Goal: Information Seeking & Learning: Learn about a topic

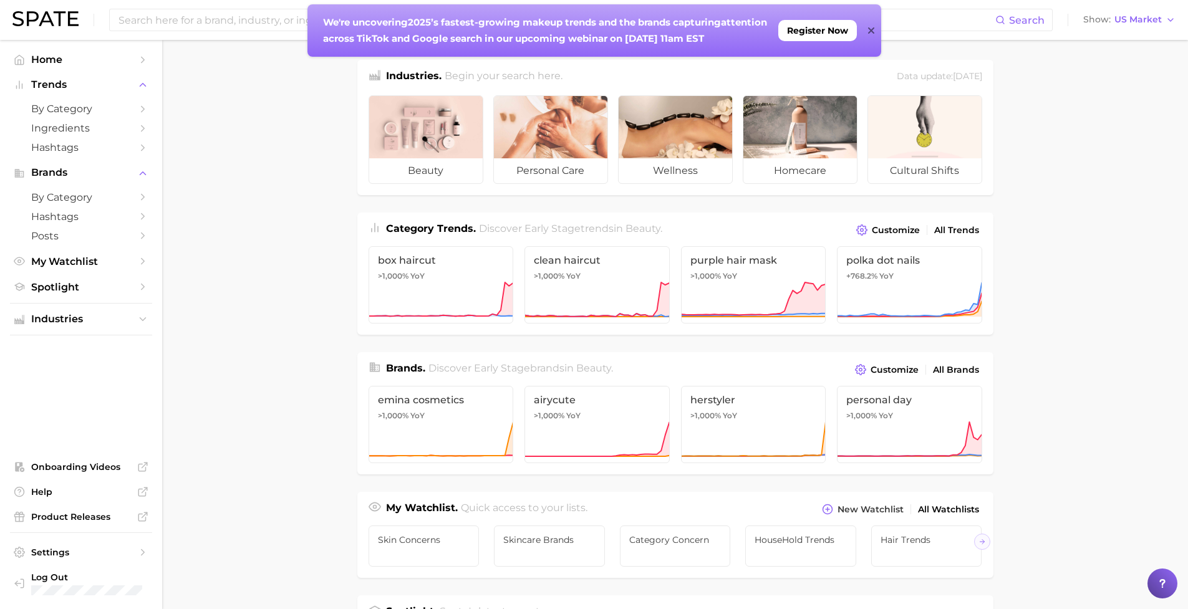
click at [1083, 178] on main "Industries. Begin your search here. Data update: [DATE] beauty personal care we…" at bounding box center [675, 527] width 1026 height 974
click at [118, 108] on span "by Category" at bounding box center [81, 109] width 100 height 12
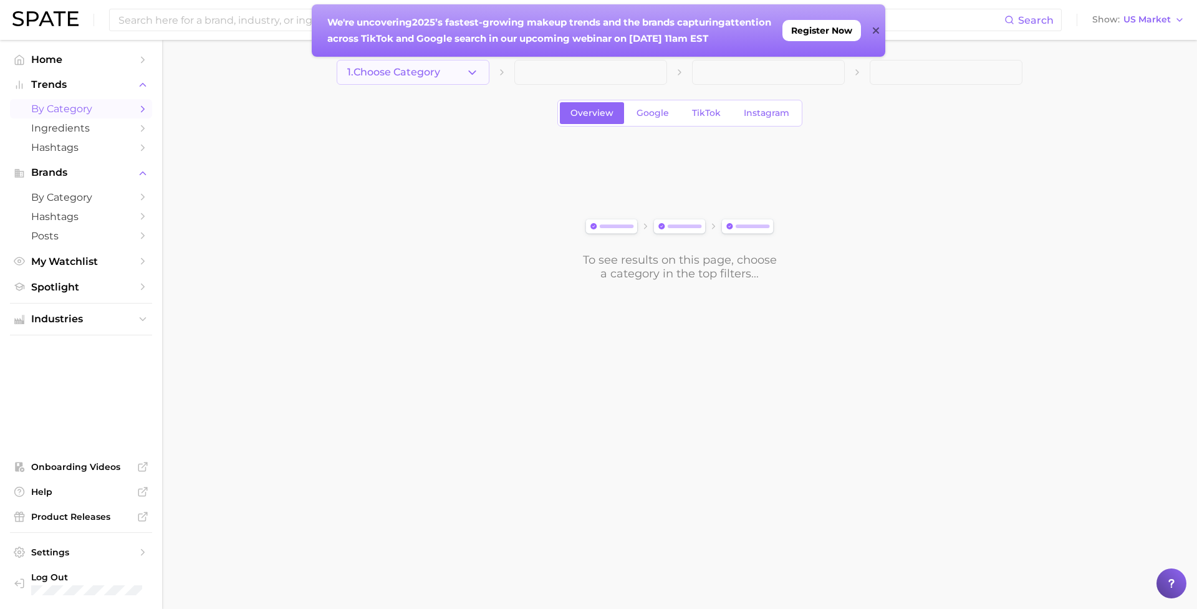
click at [398, 71] on span "1. Choose Category" at bounding box center [393, 72] width 93 height 11
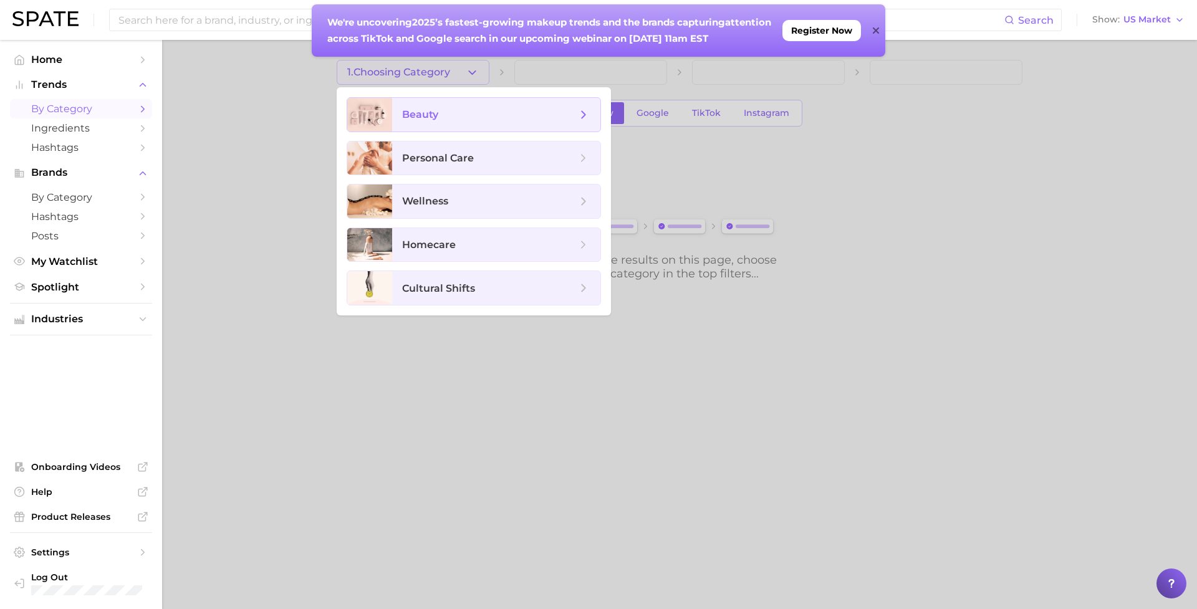
click at [417, 110] on span "beauty" at bounding box center [420, 115] width 36 height 12
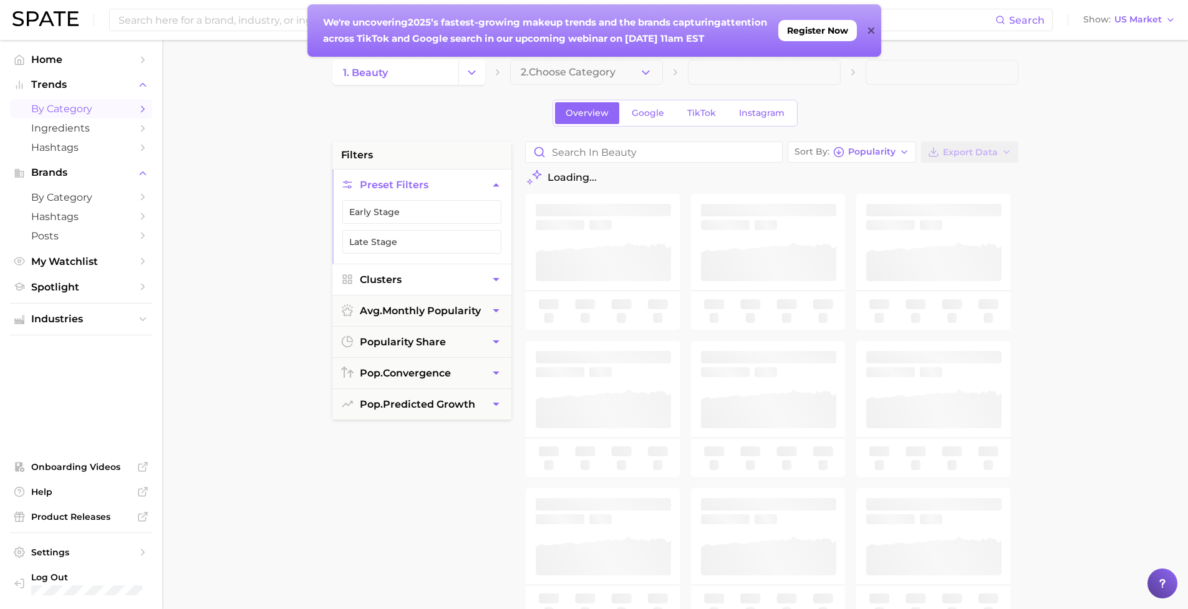
click at [443, 277] on button "Clusters" at bounding box center [421, 279] width 179 height 31
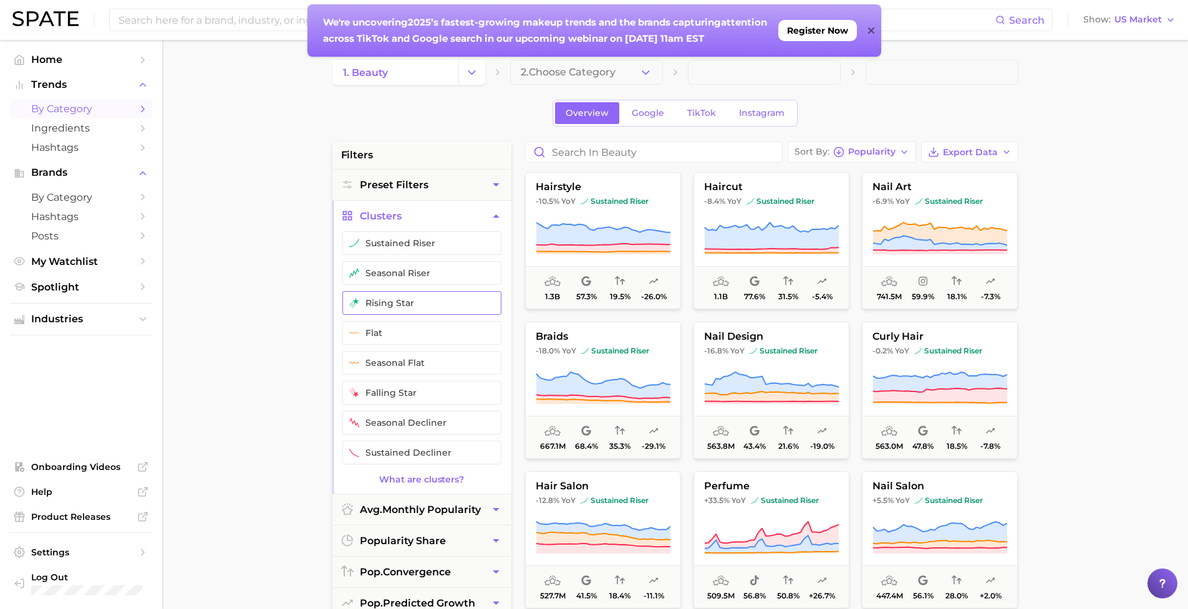
click at [451, 309] on button "rising star" at bounding box center [421, 303] width 159 height 24
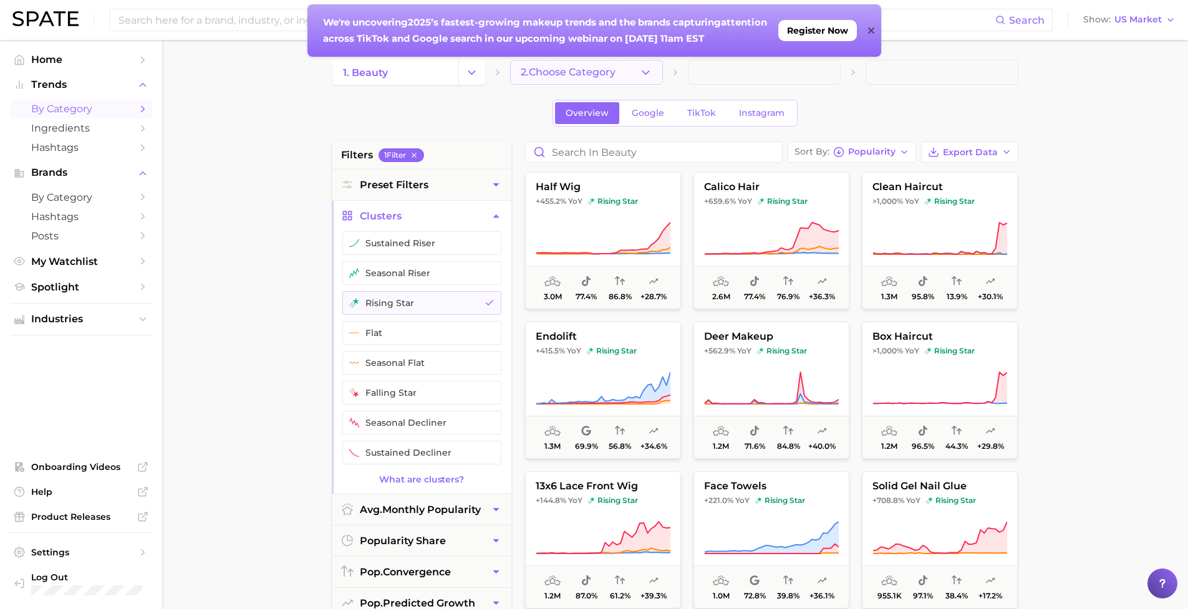
click at [652, 70] on icon "button" at bounding box center [645, 72] width 13 height 13
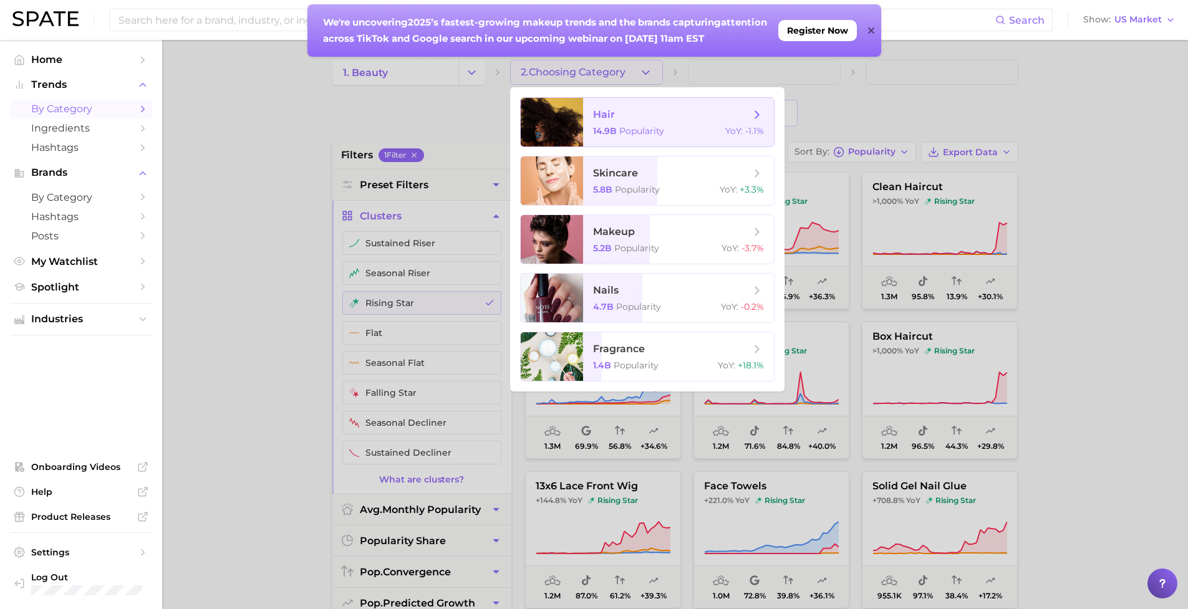
click at [665, 121] on span "hair" at bounding box center [671, 115] width 157 height 14
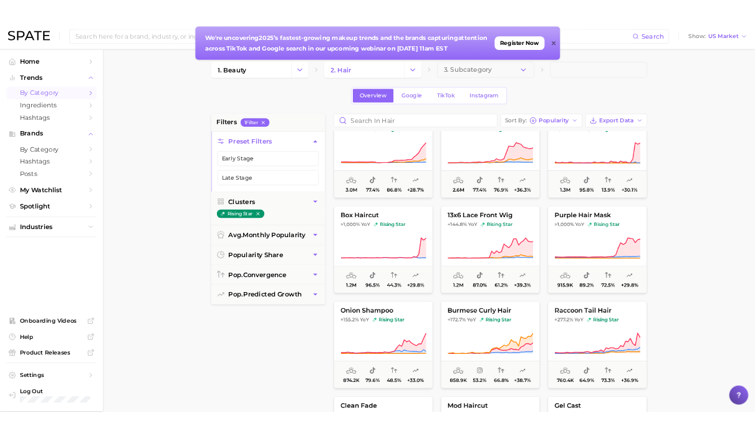
scroll to position [104, 0]
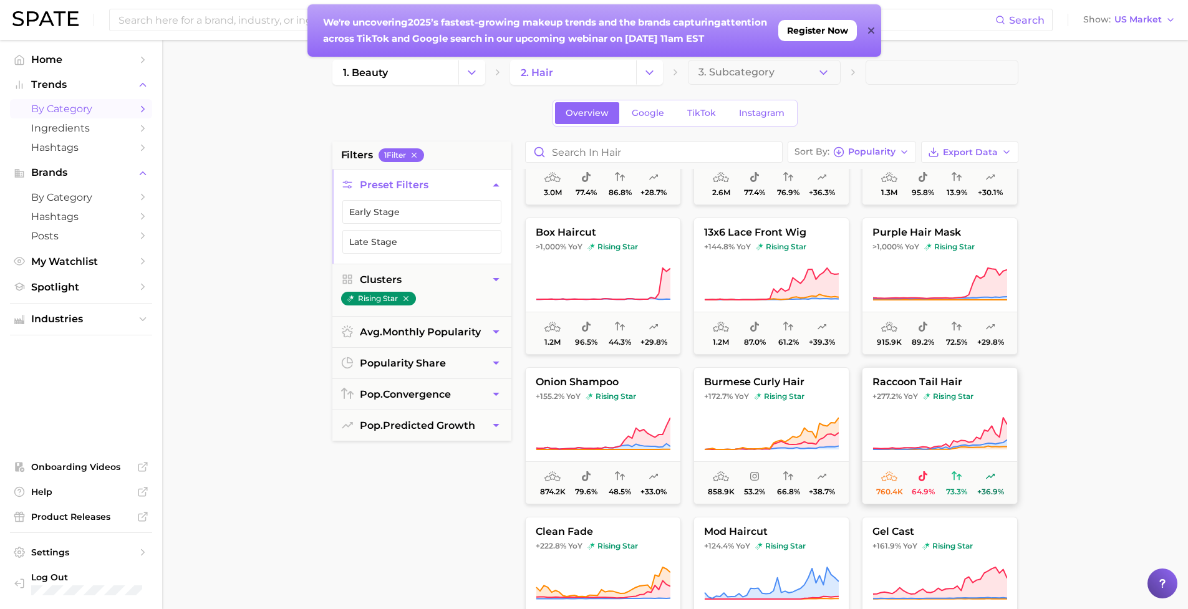
click at [944, 377] on span "raccoon tail hair" at bounding box center [940, 382] width 155 height 11
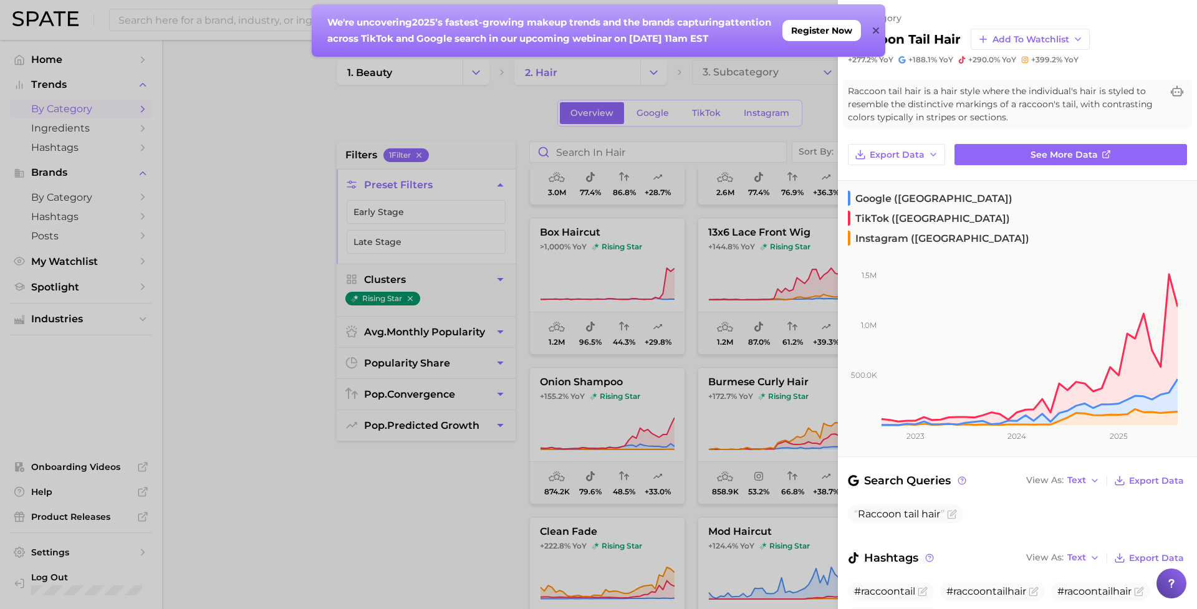
click at [942, 39] on h2 "raccoon tail hair" at bounding box center [904, 39] width 113 height 15
copy div "raccoon tail hair Add to Watchlist"
click at [936, 104] on span "Raccoon tail hair is a hair style where the individual's hair is styled to rese…" at bounding box center [1005, 104] width 314 height 39
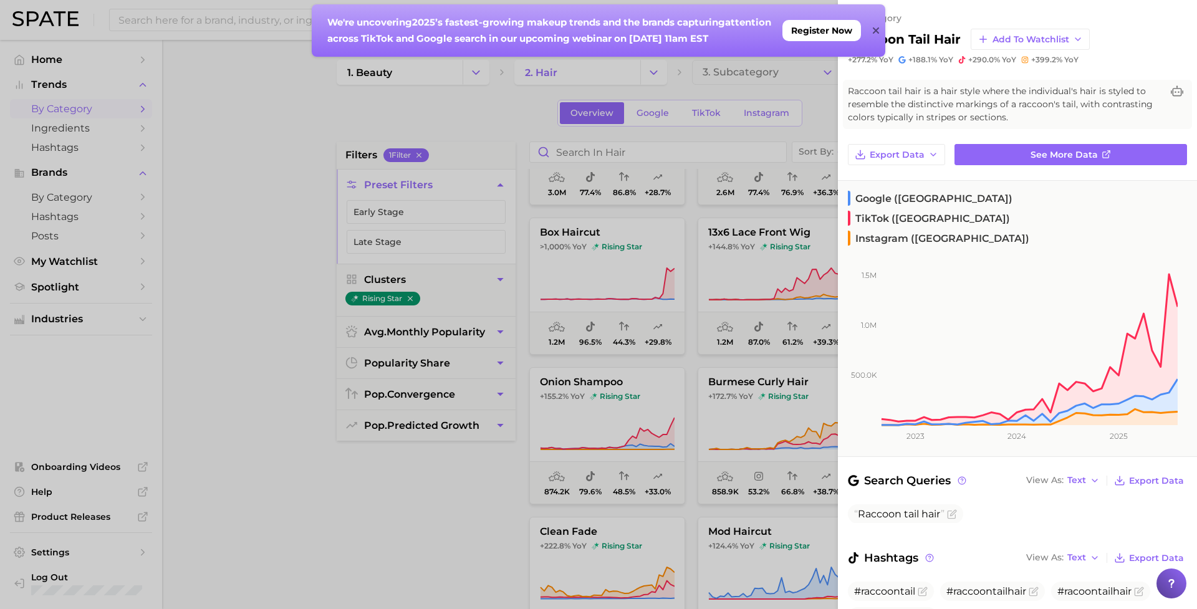
click at [859, 92] on span "Raccoon tail hair is a hair style where the individual's hair is styled to rese…" at bounding box center [1005, 104] width 314 height 39
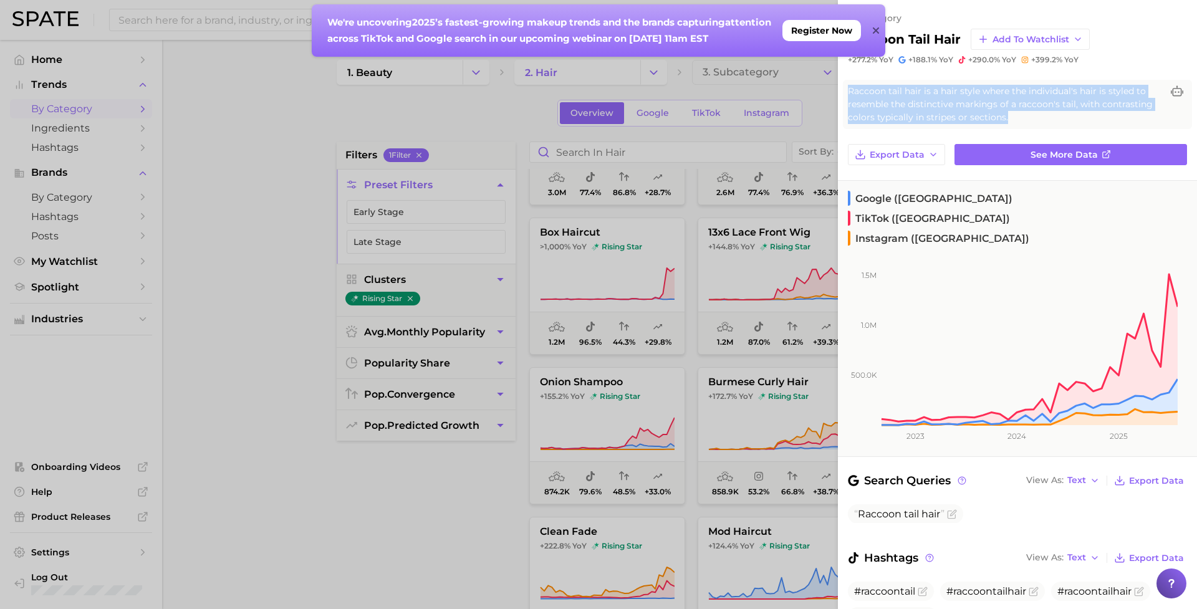
drag, startPoint x: 843, startPoint y: 89, endPoint x: 930, endPoint y: 118, distance: 92.3
click at [930, 118] on div "Raccoon tail hair is a hair style where the individual's hair is styled to rese…" at bounding box center [1017, 104] width 349 height 49
copy span "Raccoon tail hair is a hair style where the individual's hair is styled to rese…"
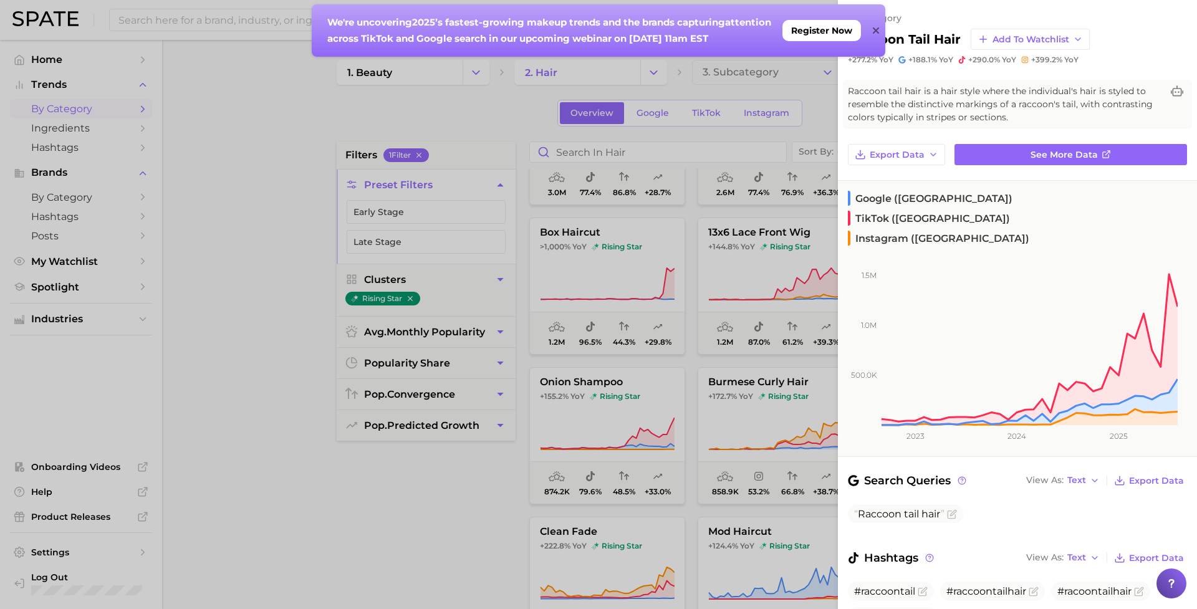
click at [942, 38] on h2 "raccoon tail hair" at bounding box center [904, 39] width 113 height 15
click at [940, 39] on h2 "raccoon tail hair" at bounding box center [904, 39] width 113 height 15
copy div "raccoon tail hair Add to Watchlist"
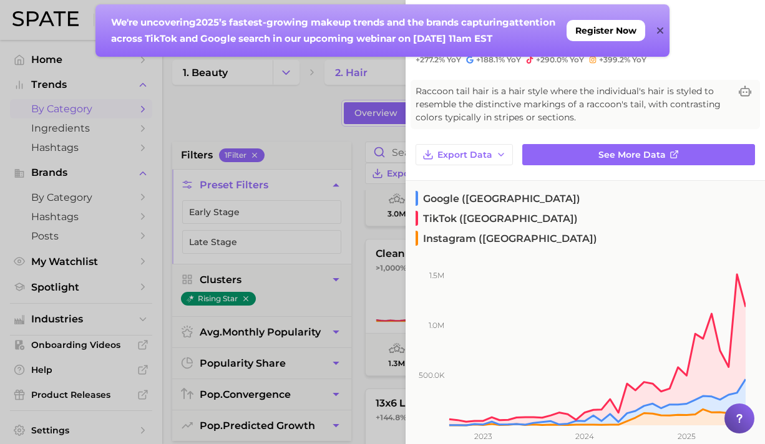
click at [296, 113] on div at bounding box center [382, 222] width 765 height 444
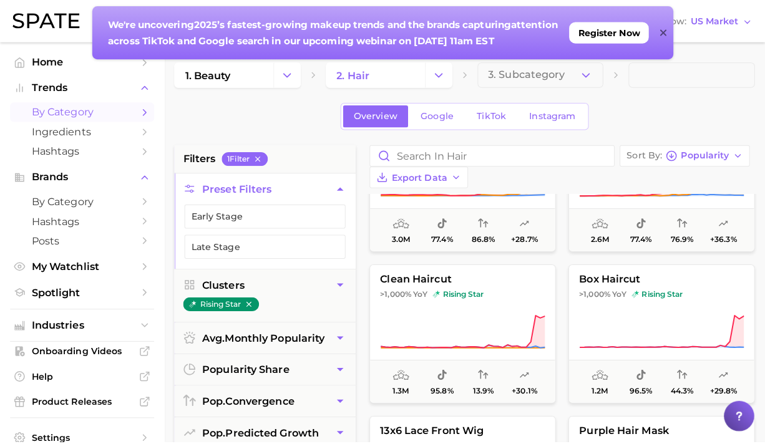
scroll to position [0, 0]
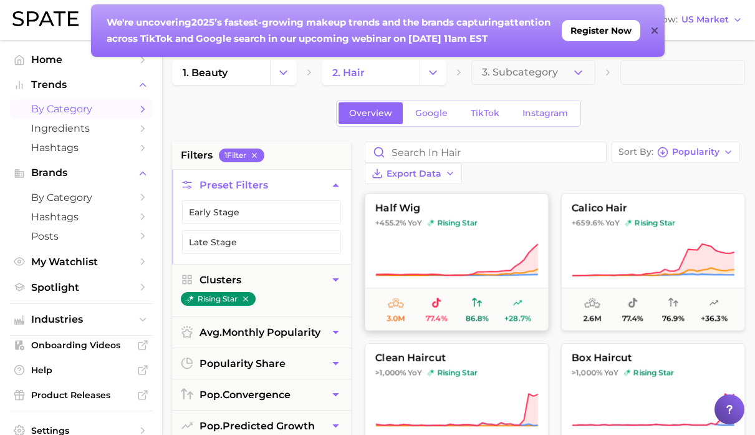
click at [420, 203] on span "half wig" at bounding box center [456, 208] width 183 height 11
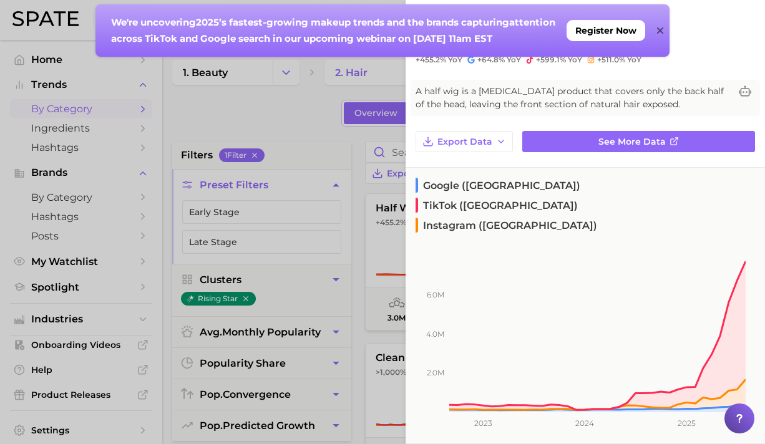
click at [559, 81] on div "A half wig is a hair extension product that covers only the back half of the he…" at bounding box center [584, 98] width 349 height 36
click at [566, 99] on span "A half wig is a hair extension product that covers only the back half of the he…" at bounding box center [572, 98] width 314 height 26
click at [494, 100] on span "A half wig is a hair extension product that covers only the back half of the he…" at bounding box center [572, 98] width 314 height 26
click at [419, 95] on span "A half wig is a hair extension product that covers only the back half of the he…" at bounding box center [572, 98] width 314 height 26
click at [663, 27] on div "We're uncovering 2025’s fastest-growing makeup trends and the brands capturing …" at bounding box center [382, 30] width 574 height 52
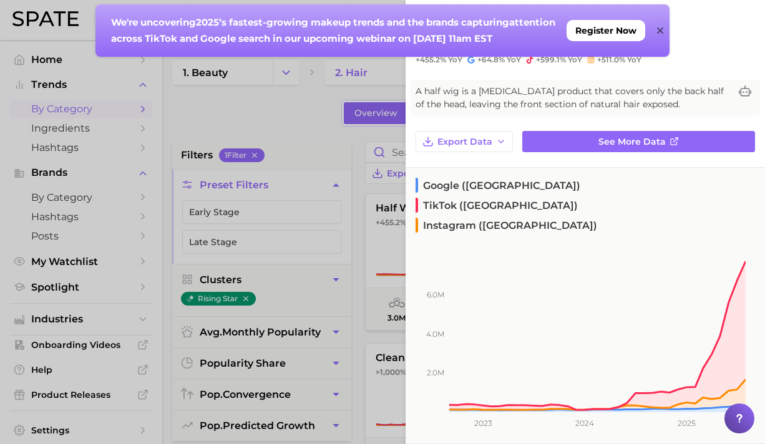
click at [659, 31] on icon at bounding box center [659, 30] width 6 height 6
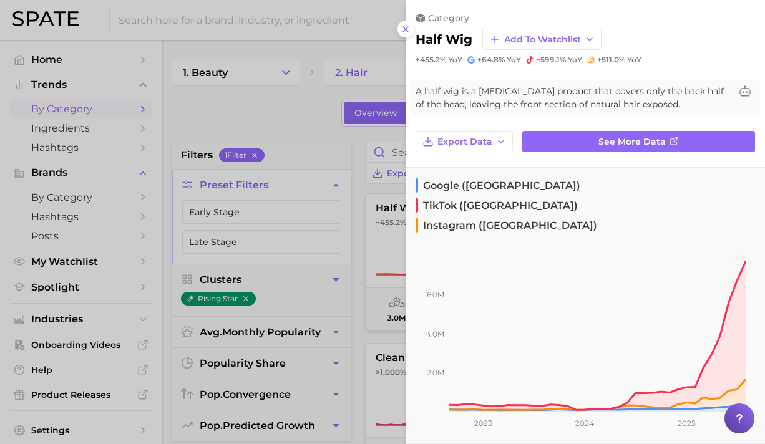
click at [417, 99] on span "A half wig is a hair extension product that covers only the back half of the he…" at bounding box center [572, 98] width 314 height 26
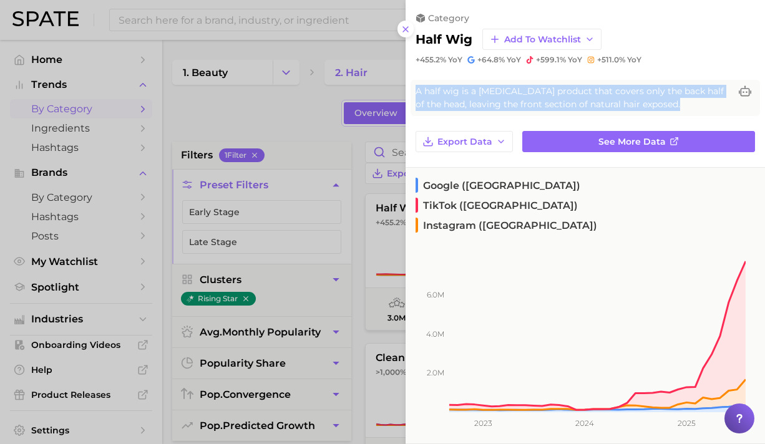
drag, startPoint x: 413, startPoint y: 84, endPoint x: 643, endPoint y: 101, distance: 230.1
click at [643, 101] on div "A half wig is a hair extension product that covers only the back half of the he…" at bounding box center [584, 98] width 349 height 36
copy span "A half wig is a hair extension product that covers only the back half of the he…"
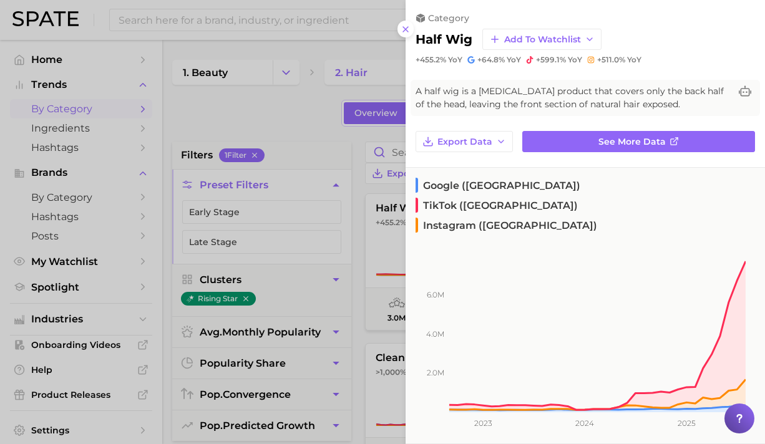
click at [284, 111] on div at bounding box center [382, 222] width 765 height 444
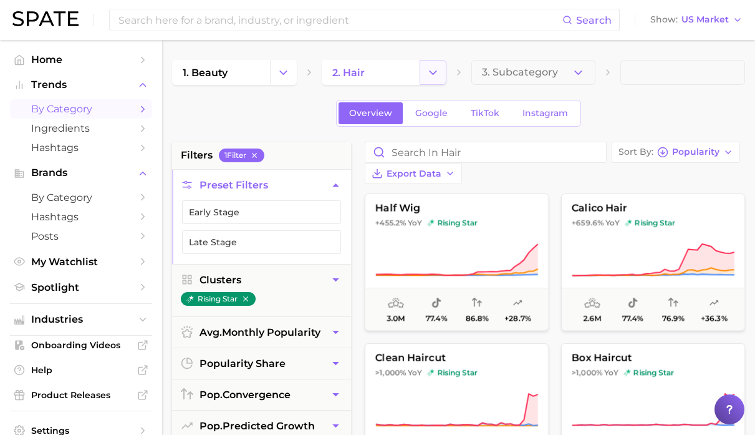
click at [430, 67] on icon "Change Category" at bounding box center [433, 72] width 13 height 13
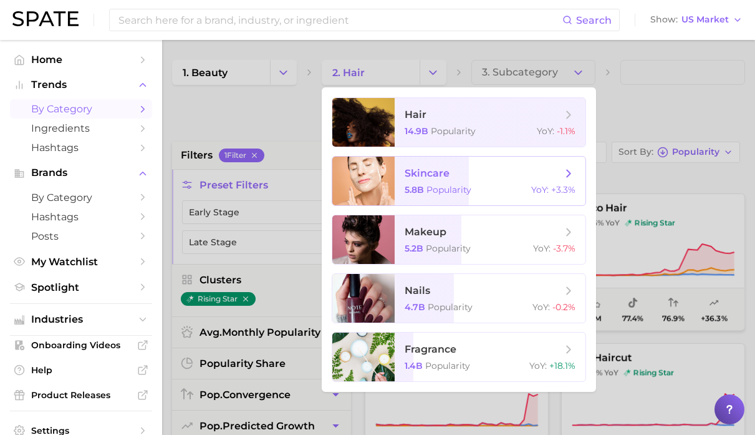
click at [465, 175] on span "skincare" at bounding box center [483, 174] width 157 height 14
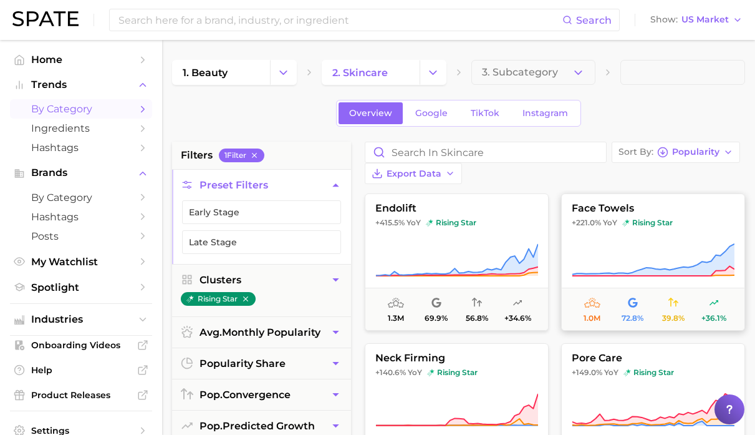
click at [602, 193] on button "face towels +221.0% YoY rising star 1.0m 72.8% 39.8% +36.1%" at bounding box center [653, 261] width 184 height 137
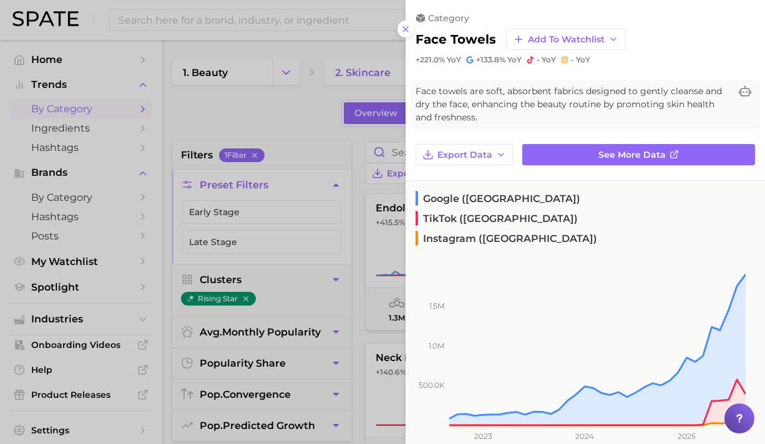
click at [573, 101] on span "Face towels are soft, absorbent fabrics designed to gently cleanse and dry the …" at bounding box center [572, 104] width 314 height 39
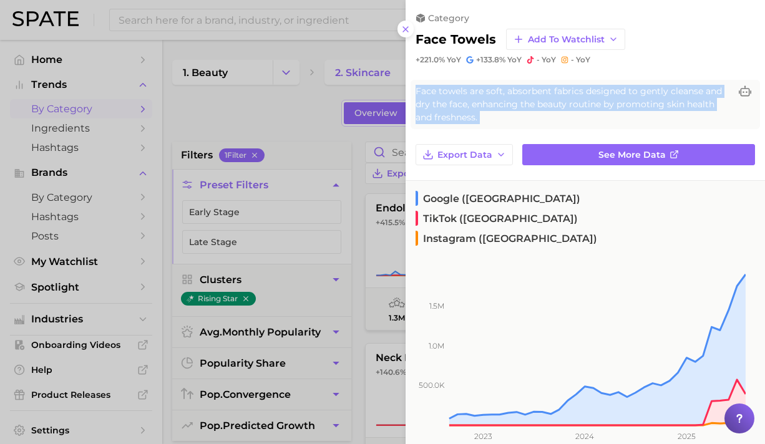
click at [573, 101] on span "Face towels are soft, absorbent fabrics designed to gently cleanse and dry the …" at bounding box center [572, 104] width 314 height 39
click at [503, 82] on div "Face towels are soft, absorbent fabrics designed to gently cleanse and dry the …" at bounding box center [584, 104] width 349 height 49
click at [432, 94] on span "Face towels are soft, absorbent fabrics designed to gently cleanse and dry the …" at bounding box center [572, 104] width 314 height 39
drag, startPoint x: 415, startPoint y: 89, endPoint x: 730, endPoint y: 97, distance: 315.1
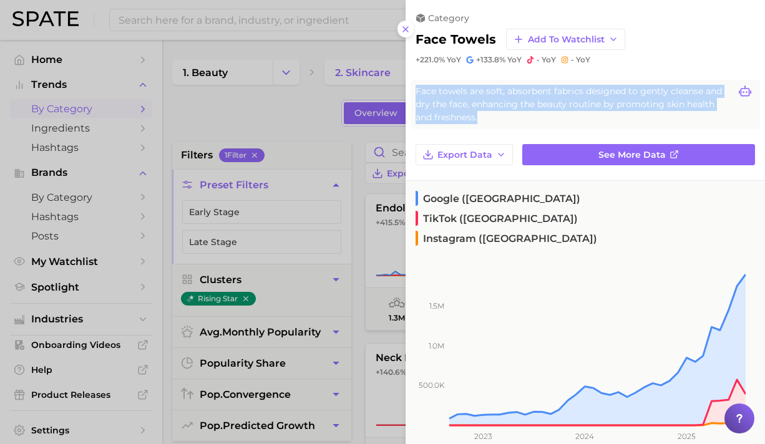
click at [730, 97] on div "Face towels are soft, absorbent fabrics designed to gently cleanse and dry the …" at bounding box center [584, 104] width 339 height 39
copy span "Face towels are soft, absorbent fabrics designed to gently cleanse and dry the …"
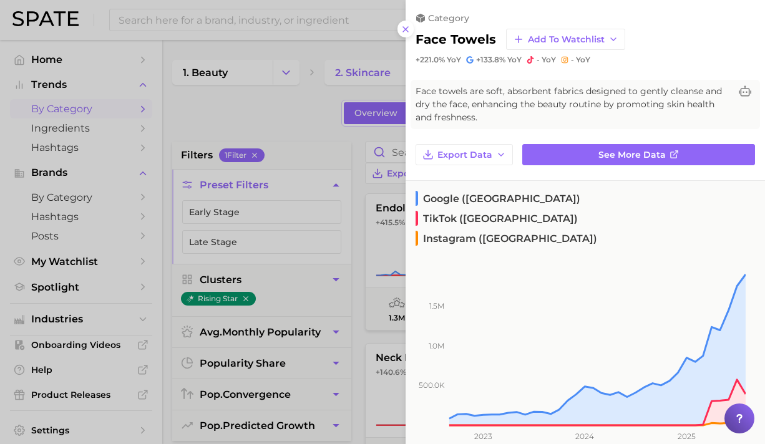
click at [269, 96] on div at bounding box center [382, 222] width 765 height 444
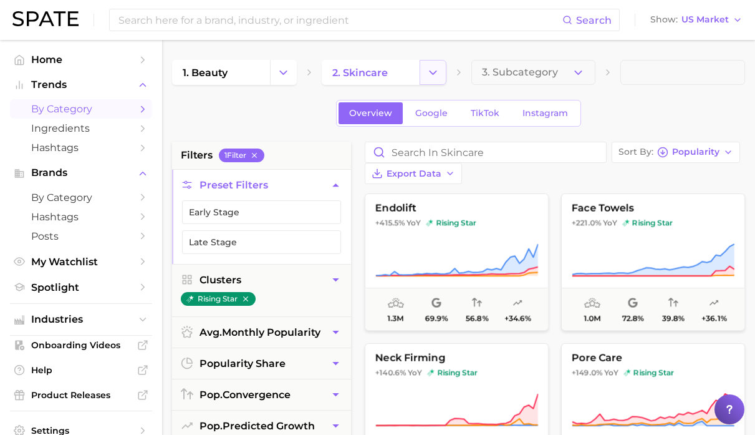
click at [435, 62] on button "Change Category" at bounding box center [433, 72] width 27 height 25
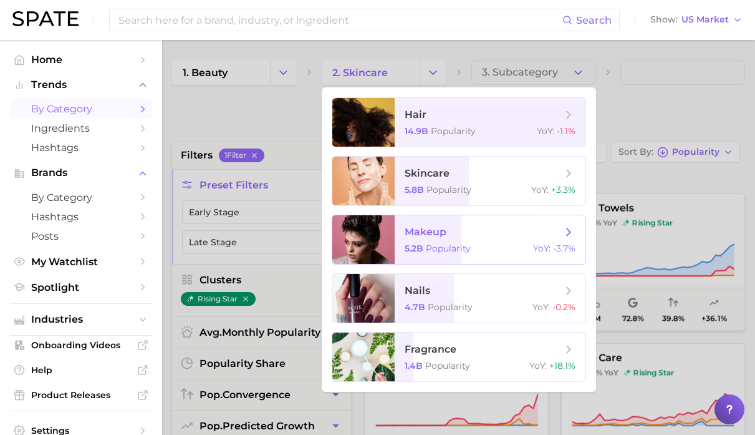
click at [440, 234] on span "makeup" at bounding box center [426, 232] width 42 height 12
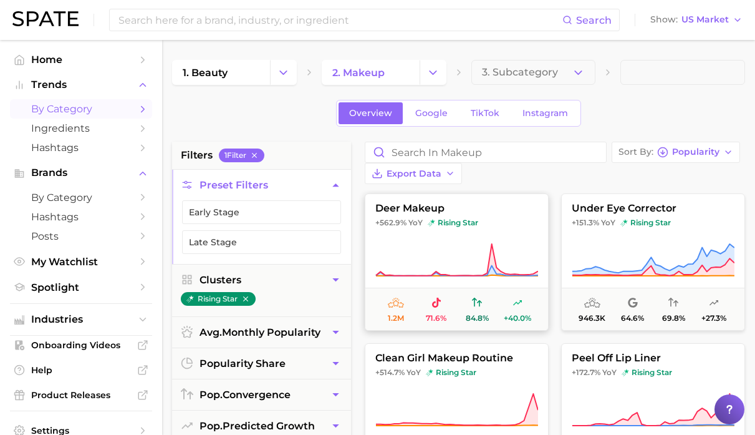
click at [481, 195] on button "deer makeup +562.9% YoY rising star 1.2m 71.6% 84.8% +40.0%" at bounding box center [457, 261] width 184 height 137
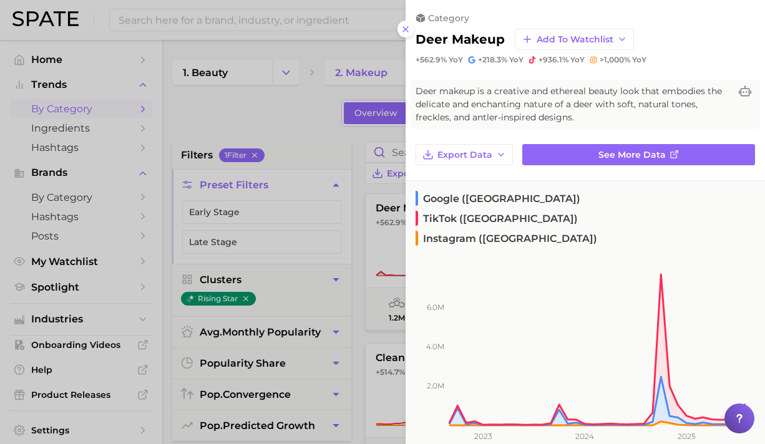
click at [457, 108] on span "Deer makeup is a creative and ethereal beauty look that embodies the delicate a…" at bounding box center [572, 104] width 314 height 39
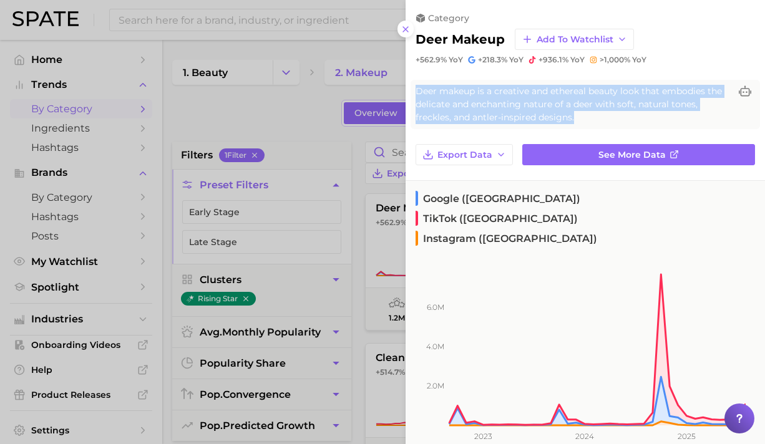
drag, startPoint x: 415, startPoint y: 85, endPoint x: 503, endPoint y: 117, distance: 93.1
click at [503, 117] on span "Deer makeup is a creative and ethereal beauty look that embodies the delicate a…" at bounding box center [572, 104] width 314 height 39
copy span "Deer makeup is a creative and ethereal beauty look that embodies the delicate a…"
